Goal: Navigation & Orientation: Find specific page/section

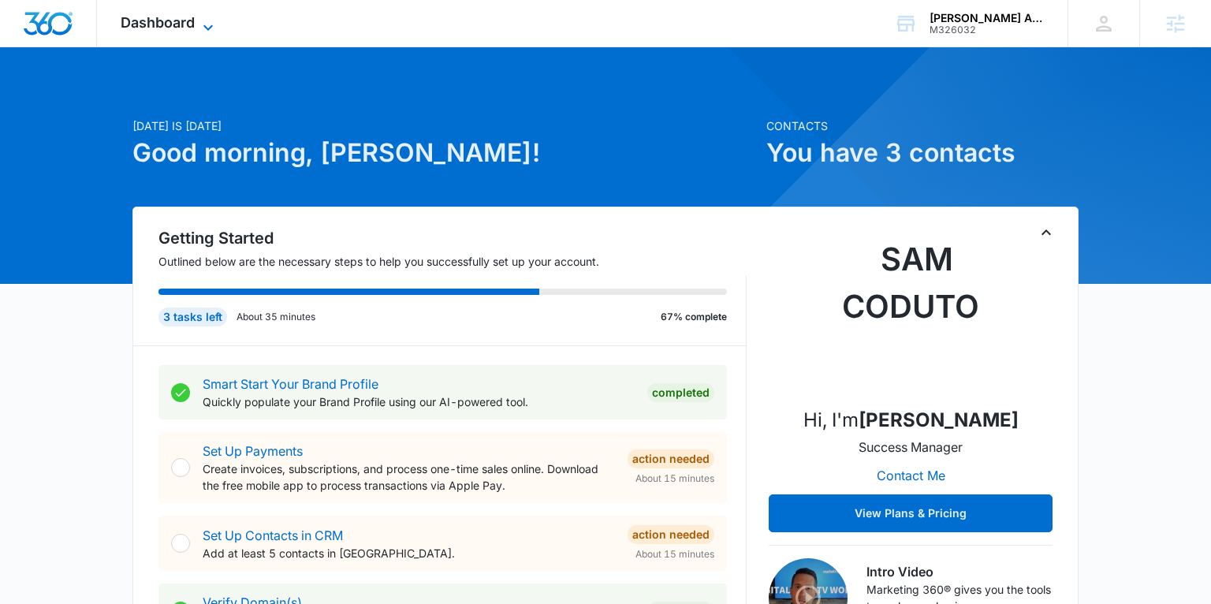
click at [174, 28] on span "Dashboard" at bounding box center [158, 22] width 74 height 17
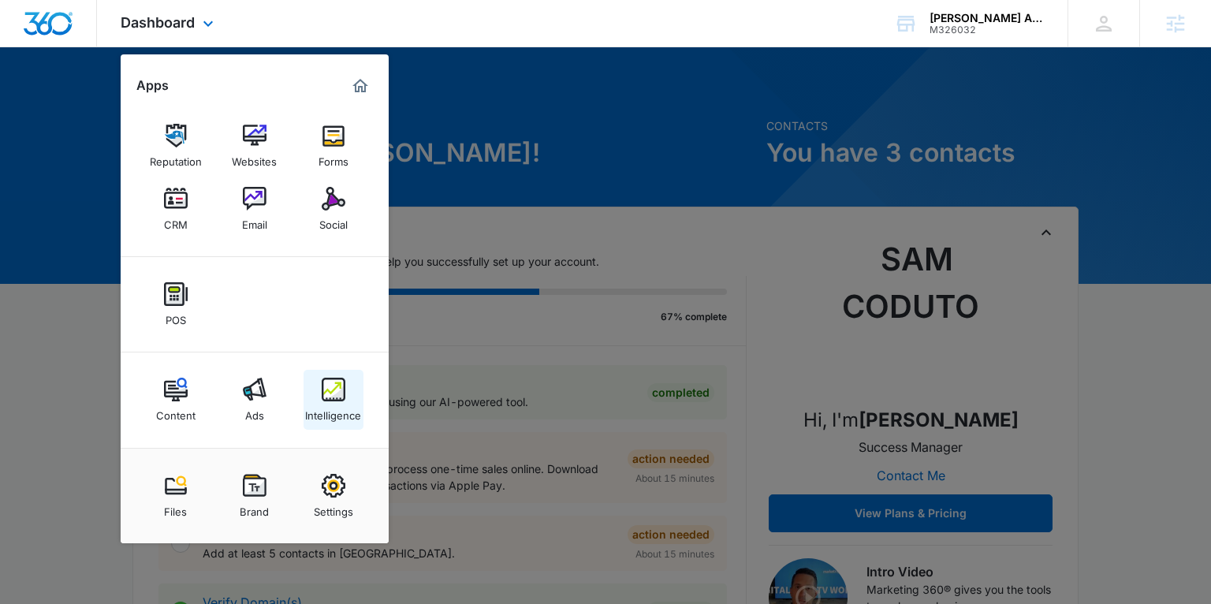
click at [330, 375] on link "Intelligence" at bounding box center [334, 400] width 60 height 60
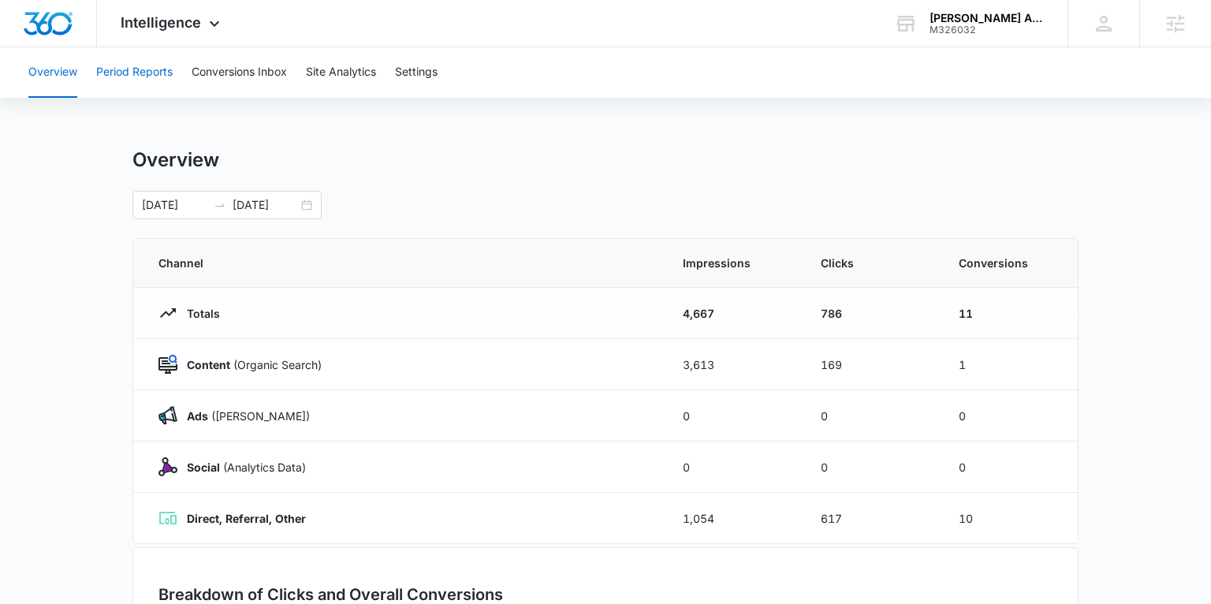
click at [133, 67] on button "Period Reports" at bounding box center [134, 72] width 76 height 50
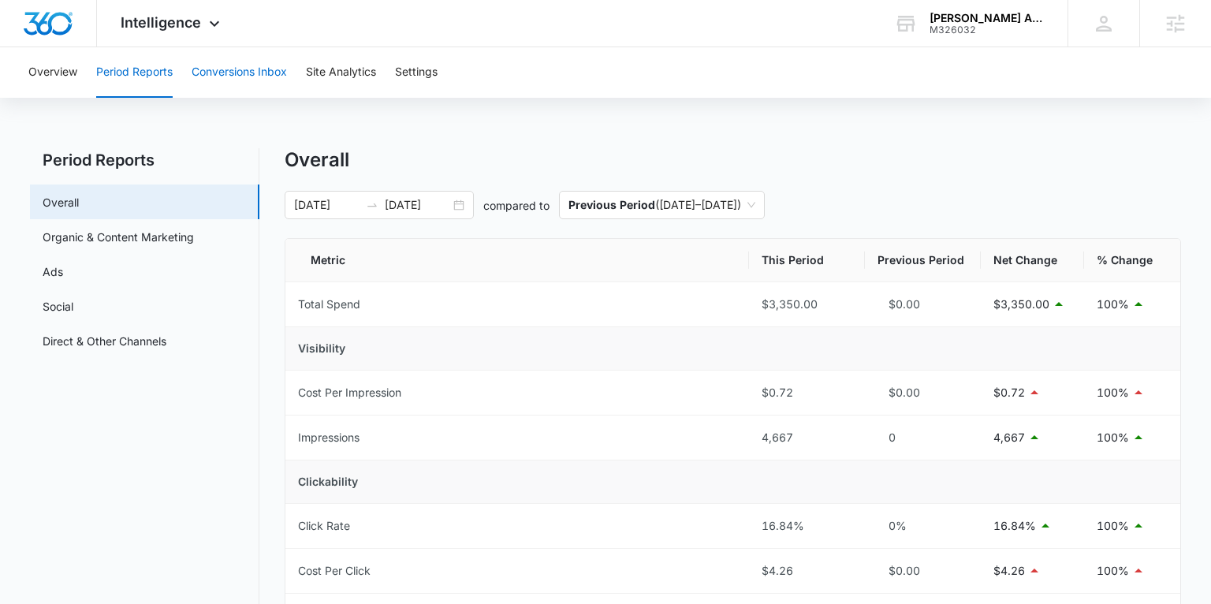
click at [230, 67] on button "Conversions Inbox" at bounding box center [239, 72] width 95 height 50
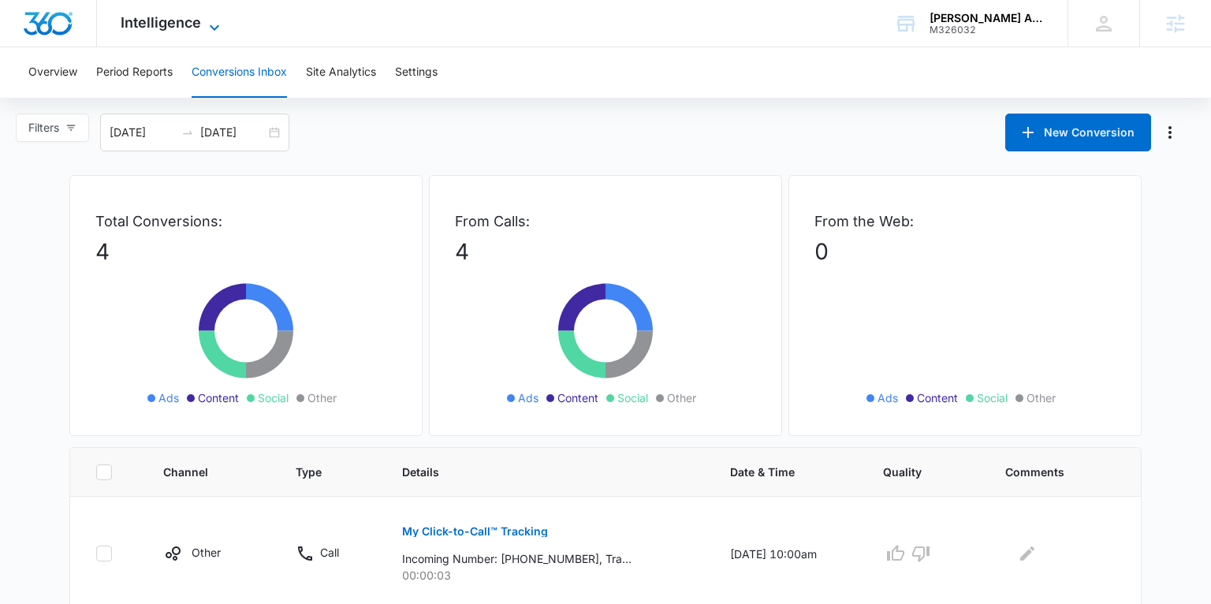
click at [157, 30] on span "Intelligence" at bounding box center [161, 22] width 80 height 17
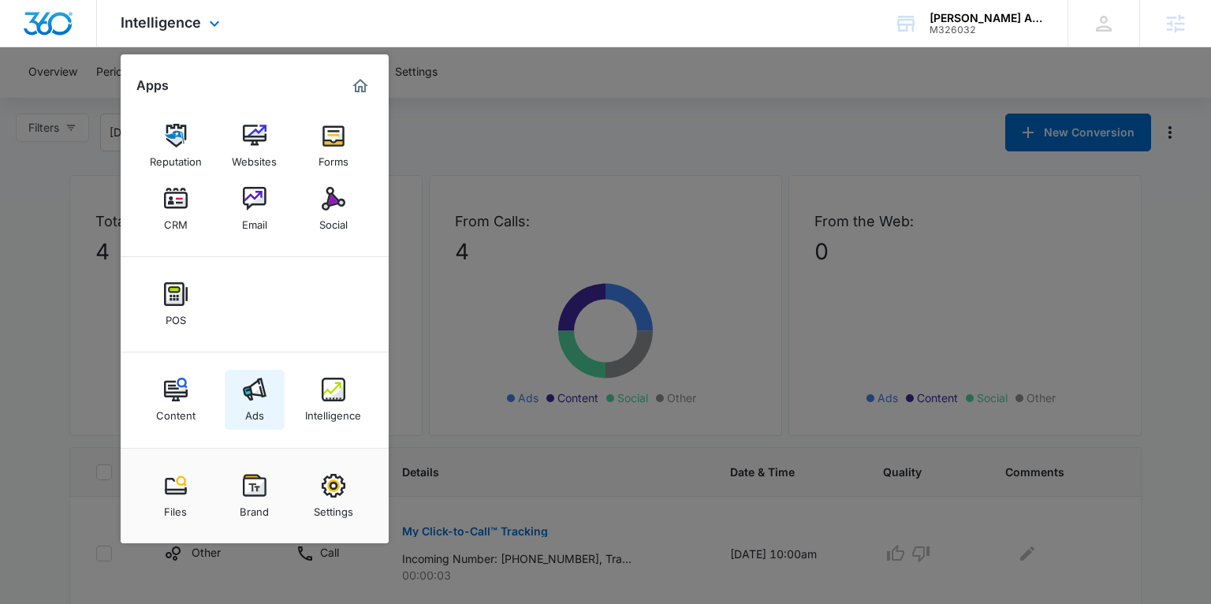
click at [247, 379] on img at bounding box center [255, 390] width 24 height 24
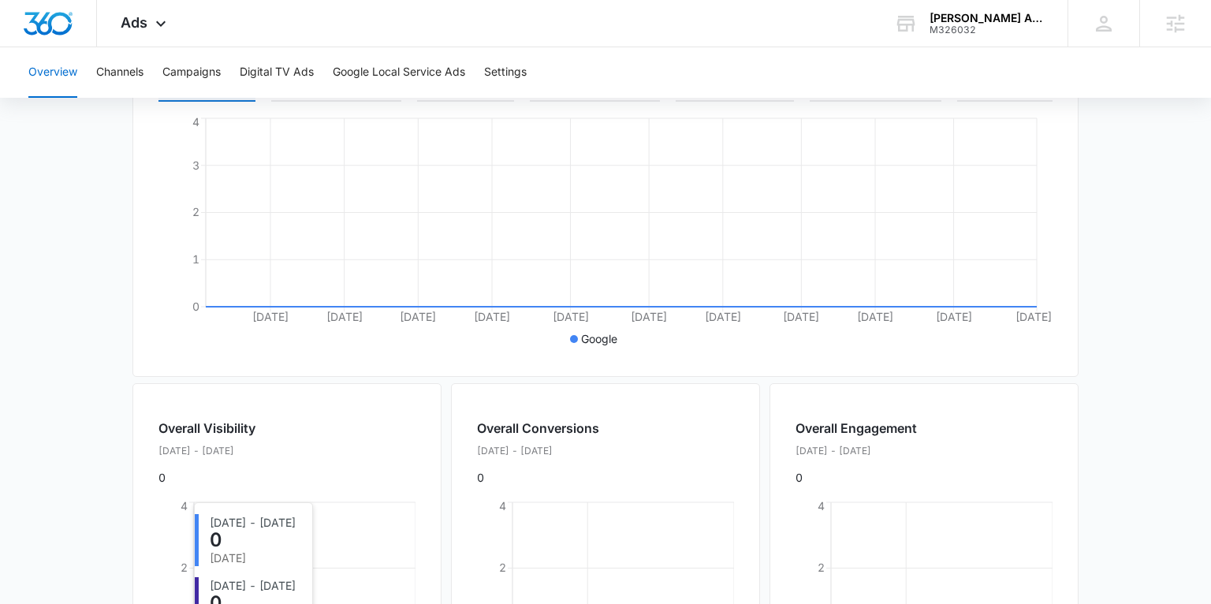
scroll to position [291, 0]
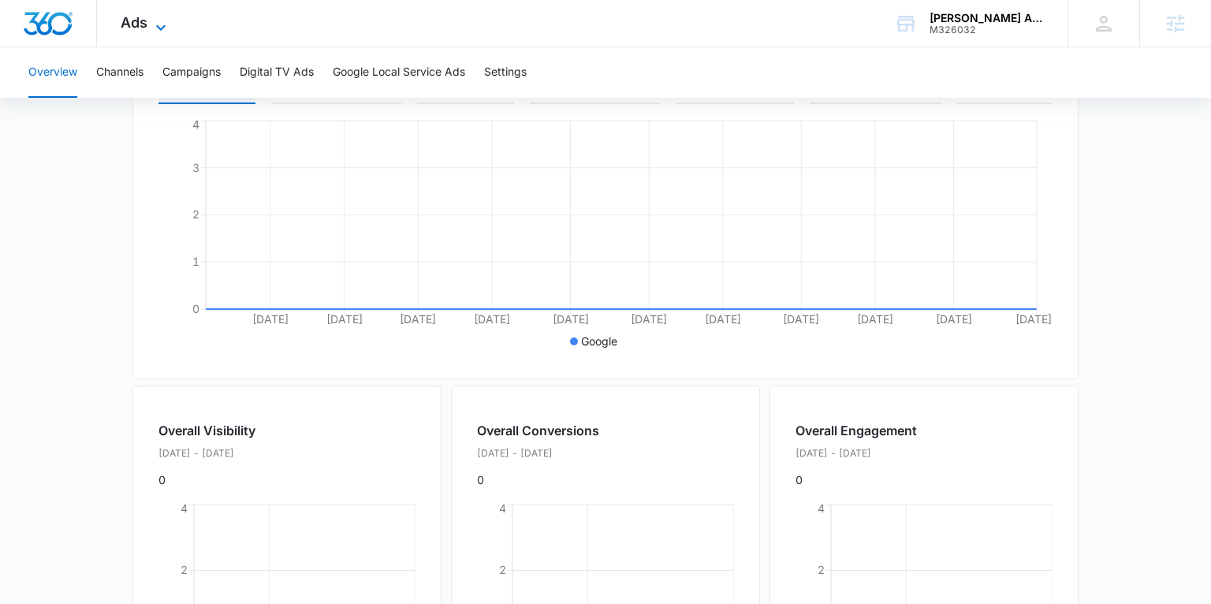
click at [144, 30] on span "Ads" at bounding box center [134, 22] width 27 height 17
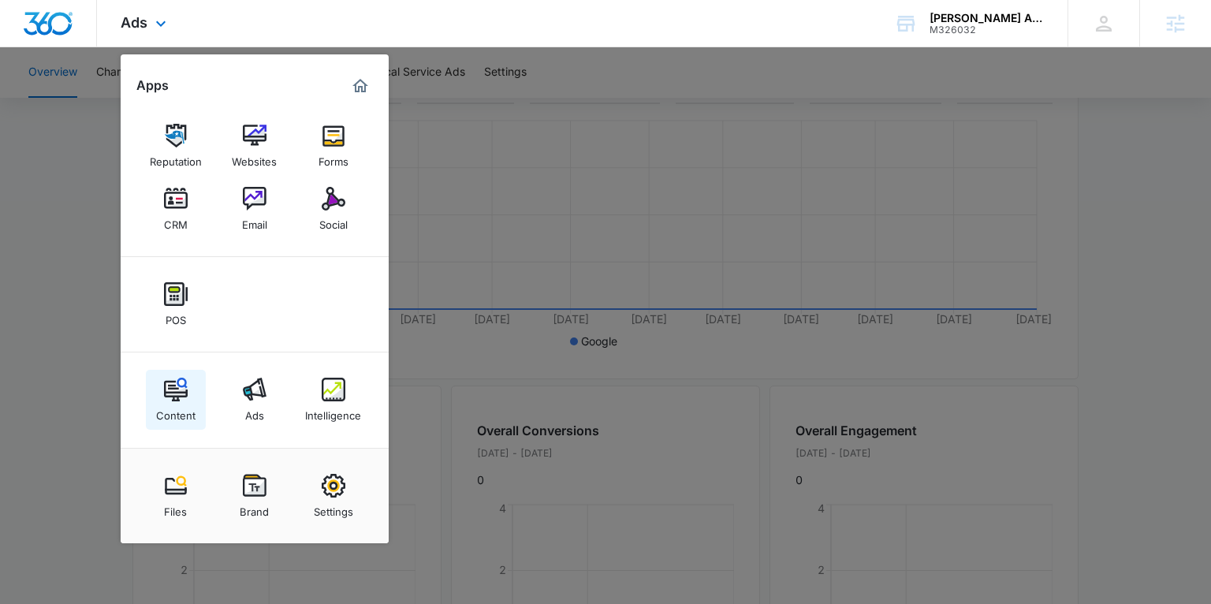
click at [177, 401] on img at bounding box center [176, 390] width 24 height 24
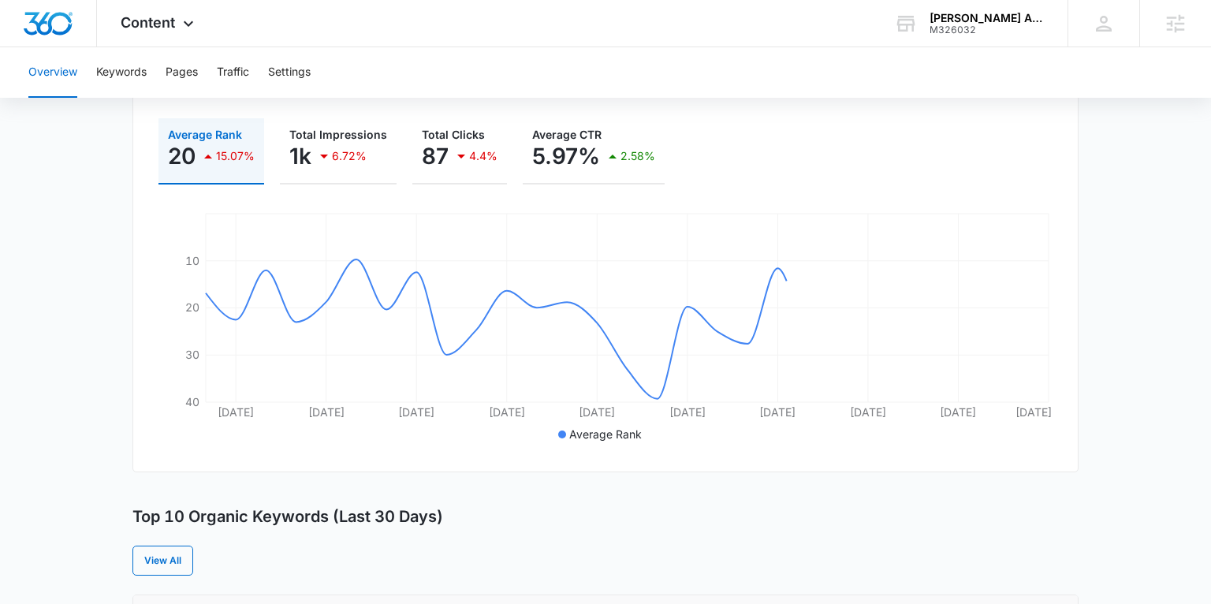
scroll to position [274, 0]
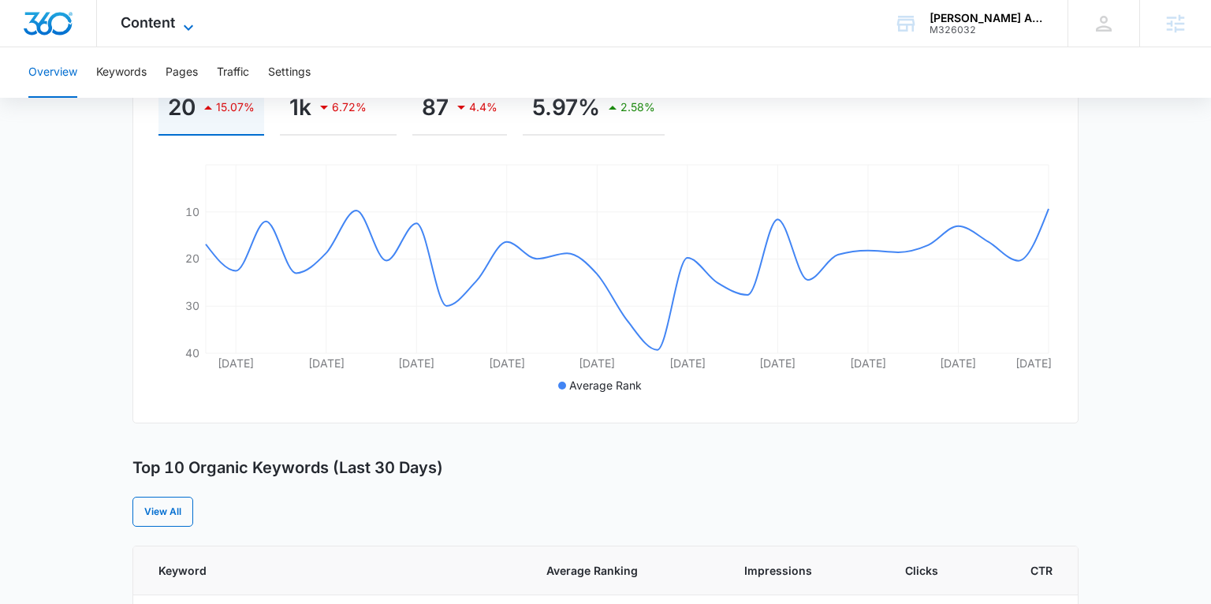
click at [165, 30] on span "Content" at bounding box center [148, 22] width 54 height 17
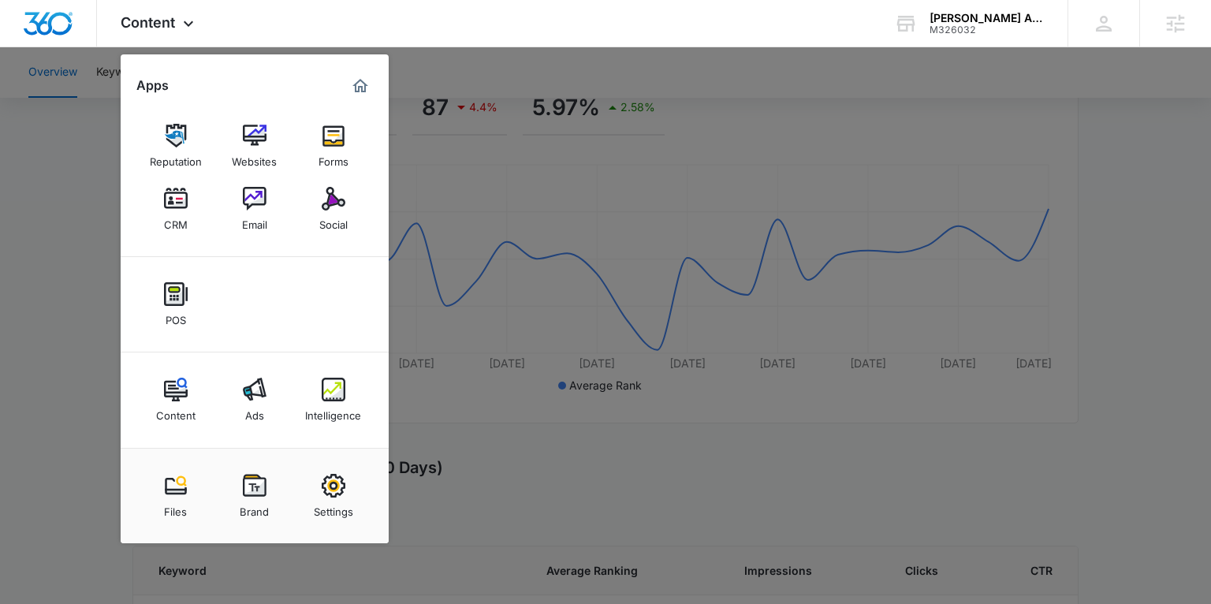
click at [243, 400] on img at bounding box center [255, 390] width 24 height 24
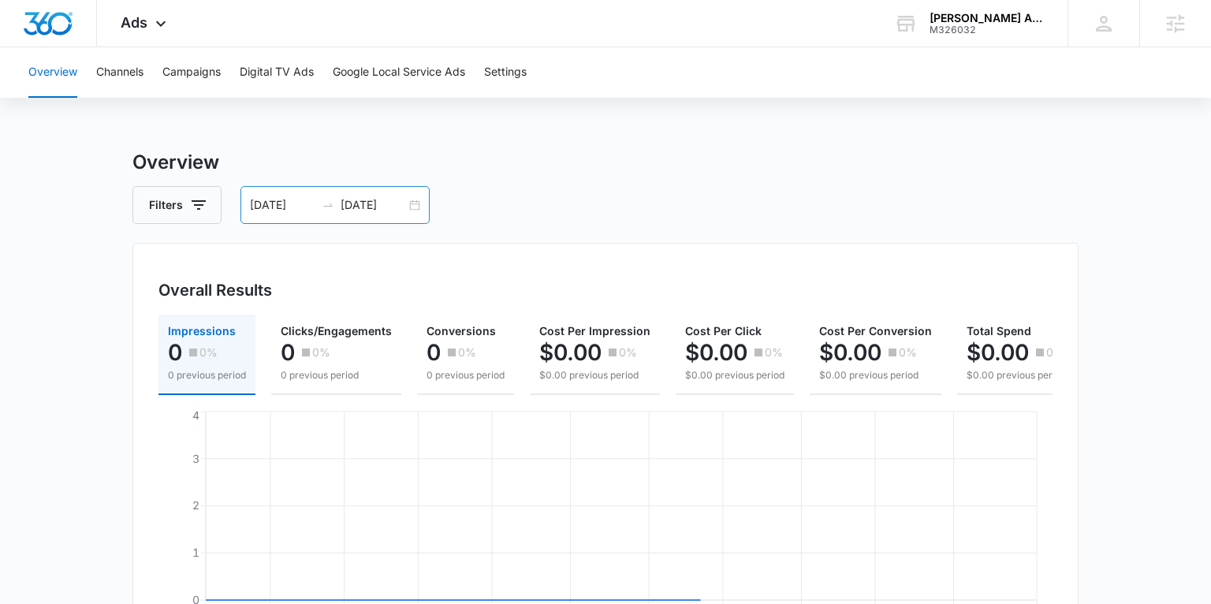
click at [419, 202] on div "03/04/2025 08/31/2025" at bounding box center [334, 205] width 189 height 38
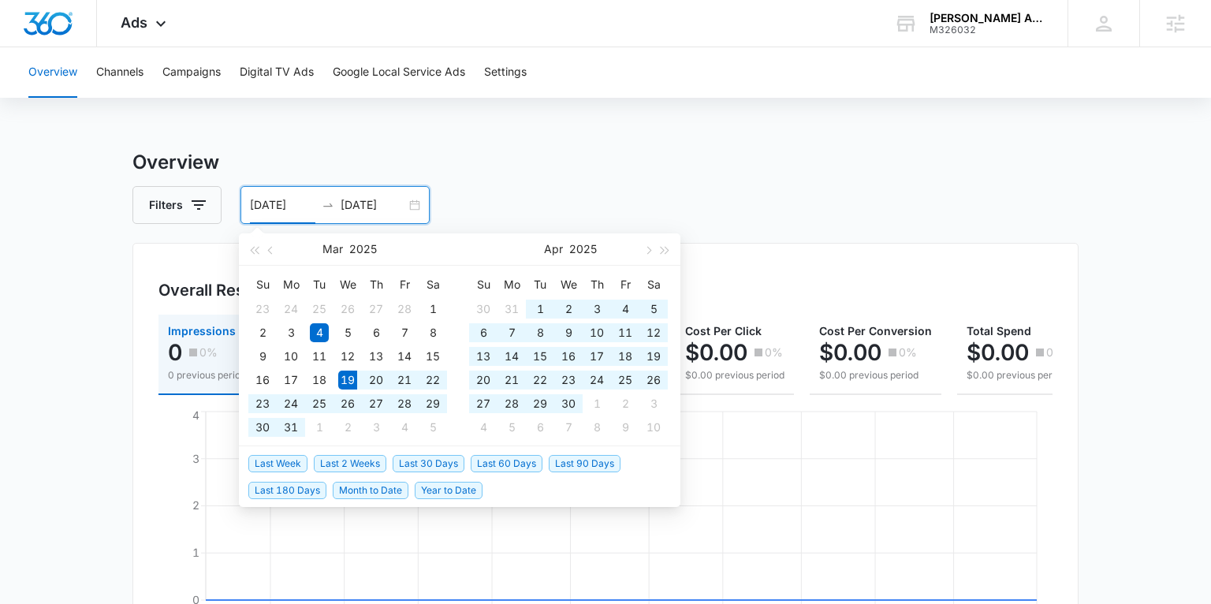
click at [302, 488] on span "Last 180 Days" at bounding box center [287, 490] width 78 height 17
type input "03/19/2025"
type input "[DATE]"
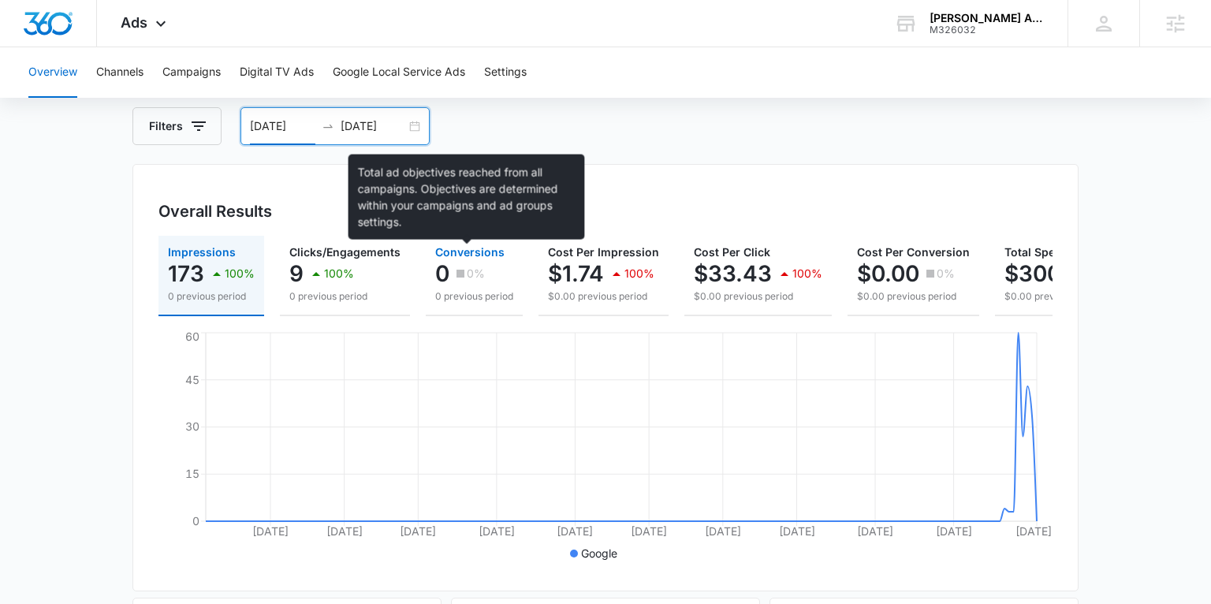
scroll to position [114, 0]
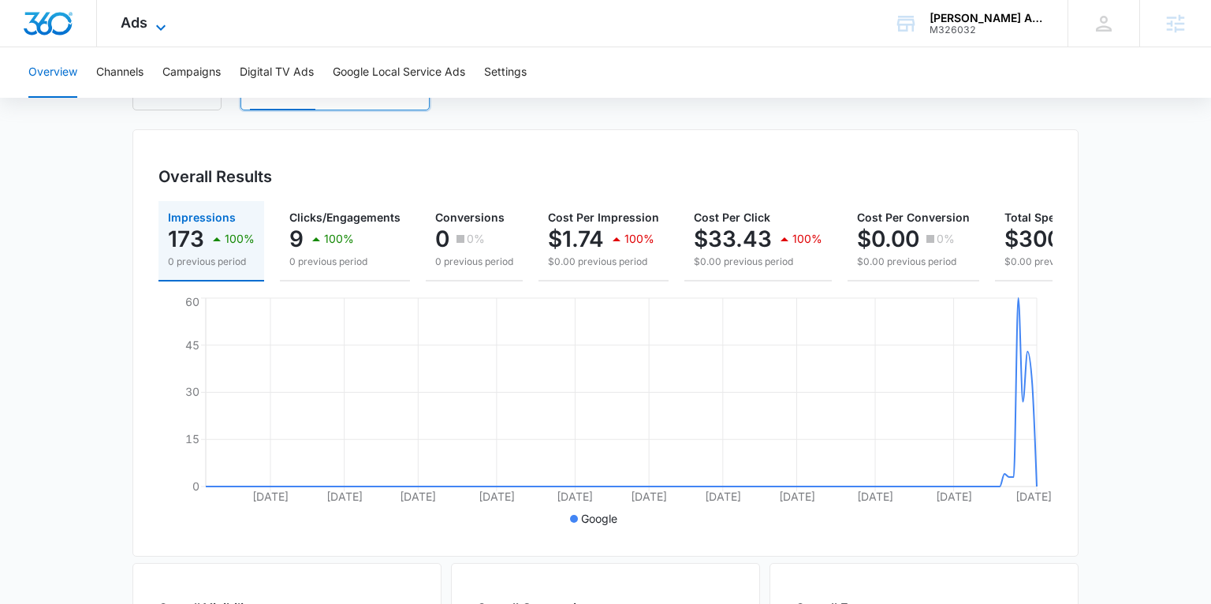
click at [136, 24] on span "Ads" at bounding box center [134, 22] width 27 height 17
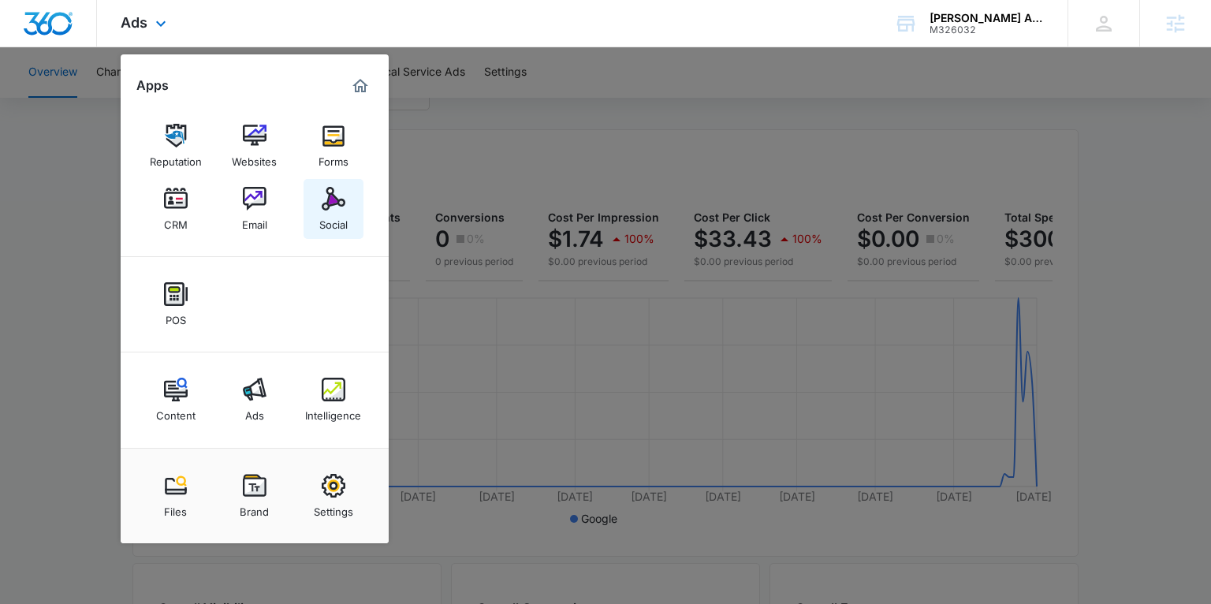
click at [314, 233] on link "Social" at bounding box center [334, 209] width 60 height 60
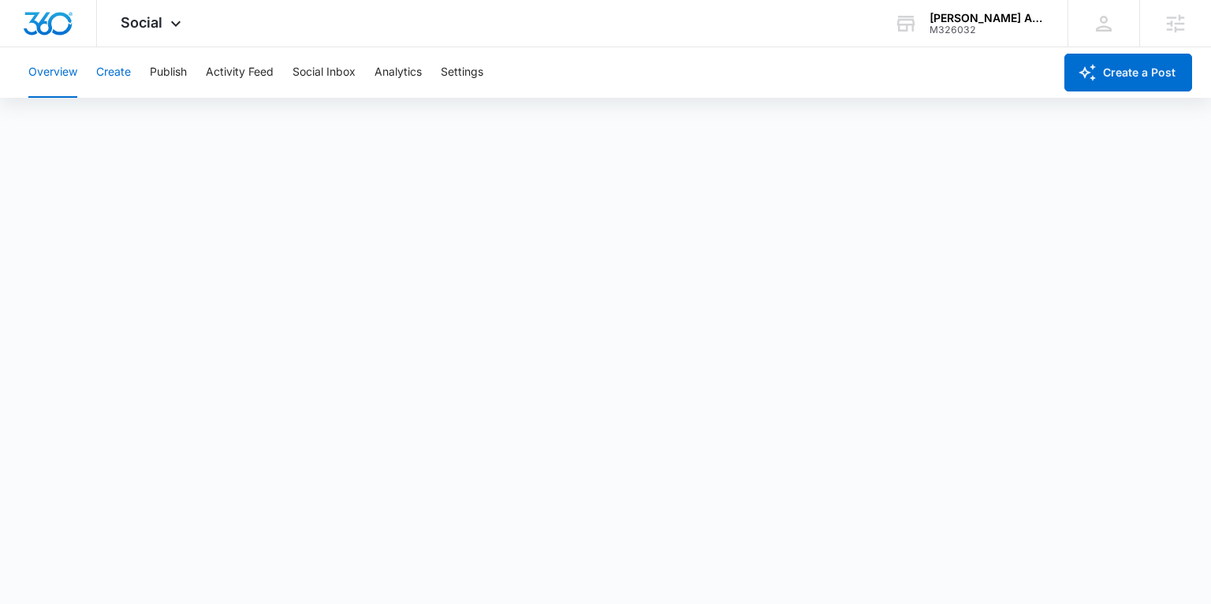
click at [117, 65] on button "Create" at bounding box center [113, 72] width 35 height 50
click at [171, 69] on button "Publish" at bounding box center [168, 72] width 37 height 50
click at [121, 70] on button "Create" at bounding box center [113, 72] width 35 height 50
click at [151, 121] on button "Approvals" at bounding box center [154, 121] width 53 height 44
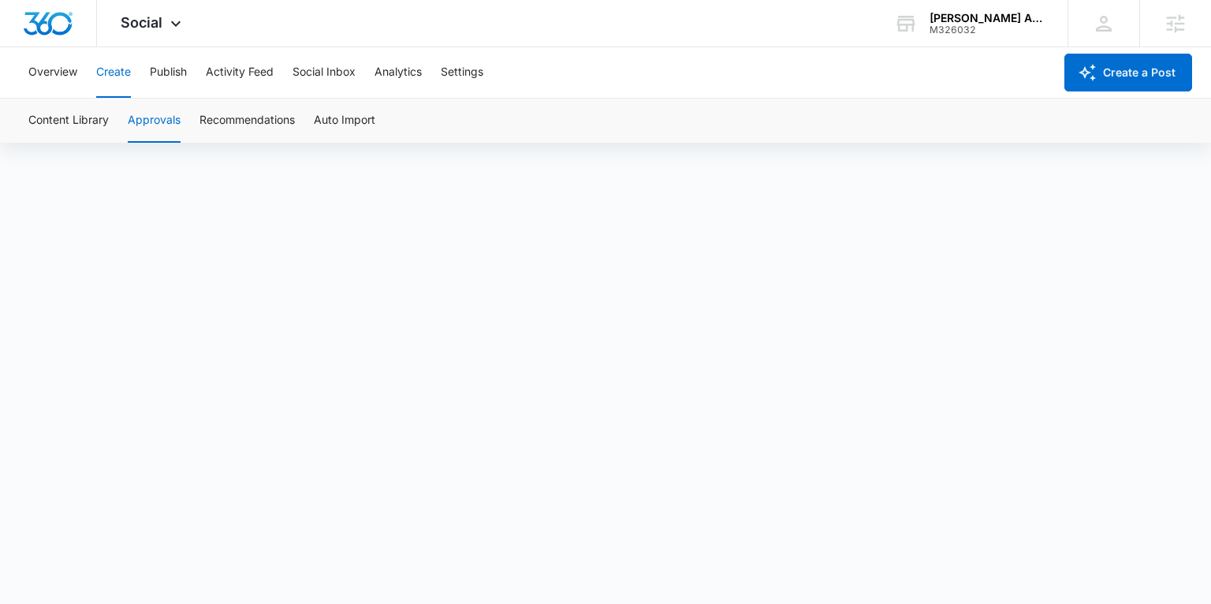
scroll to position [11, 0]
